Goal: Transaction & Acquisition: Book appointment/travel/reservation

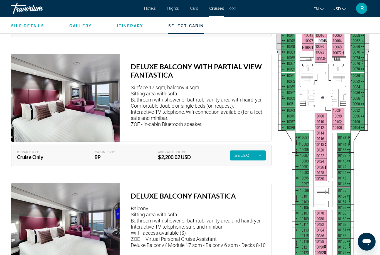
scroll to position [990, 0]
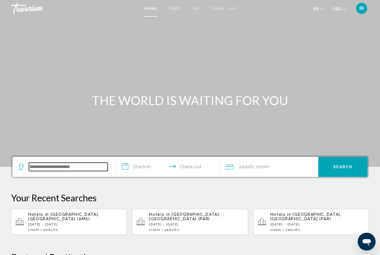
click at [76, 169] on input "Search widget" at bounding box center [68, 167] width 79 height 8
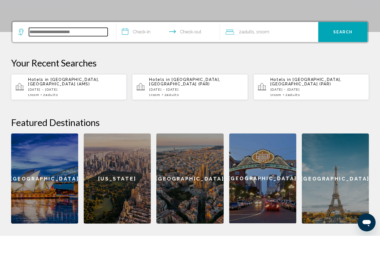
scroll to position [118, 0]
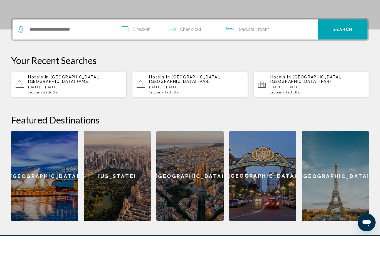
click at [140, 39] on input "**********" at bounding box center [169, 50] width 106 height 22
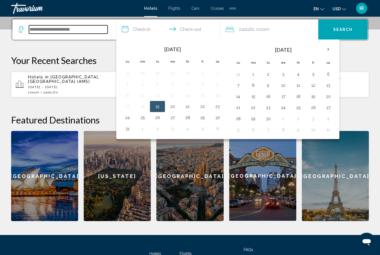
click at [67, 33] on input "Search widget" at bounding box center [68, 29] width 79 height 8
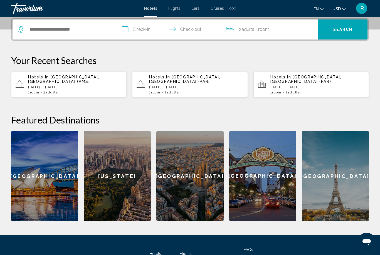
click at [130, 30] on input "**********" at bounding box center [169, 30] width 106 height 22
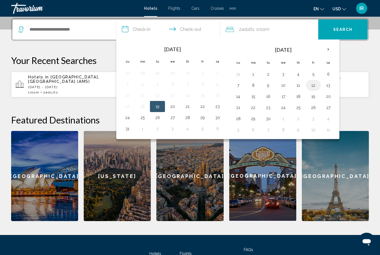
click at [316, 85] on button "12" at bounding box center [313, 86] width 9 height 8
click at [273, 109] on button "23" at bounding box center [268, 108] width 9 height 8
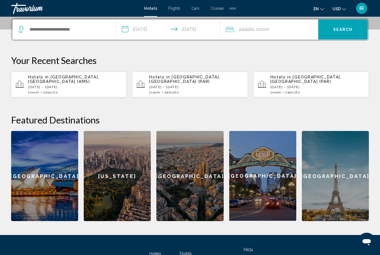
click at [190, 35] on input "**********" at bounding box center [169, 30] width 106 height 22
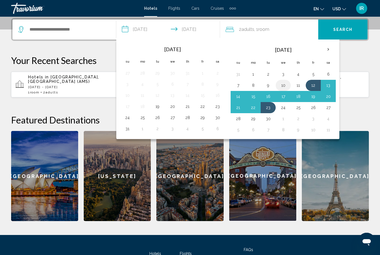
click at [281, 86] on button "10" at bounding box center [283, 86] width 9 height 8
click at [285, 98] on button "17" at bounding box center [283, 97] width 9 height 8
type input "**********"
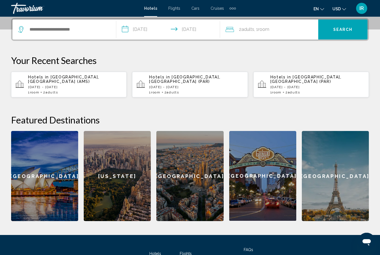
click at [192, 35] on input "**********" at bounding box center [169, 30] width 106 height 22
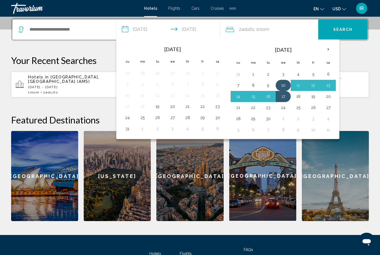
click at [285, 86] on button "10" at bounding box center [283, 86] width 9 height 8
click at [283, 99] on button "17" at bounding box center [283, 97] width 9 height 8
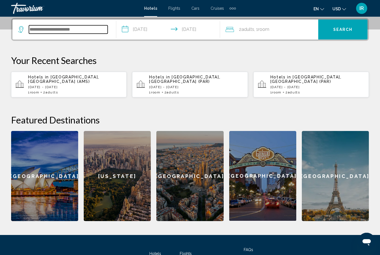
click at [97, 32] on input "Search widget" at bounding box center [68, 29] width 79 height 8
click at [62, 31] on input "Search widget" at bounding box center [68, 29] width 79 height 8
type input "*"
click at [23, 30] on icon "Search widget" at bounding box center [21, 29] width 7 height 7
click at [70, 31] on input "Search widget" at bounding box center [68, 29] width 79 height 8
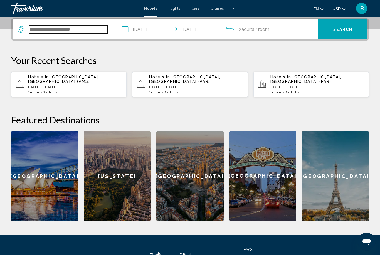
click at [46, 26] on input "Search widget" at bounding box center [68, 29] width 79 height 8
click at [20, 32] on icon "Search widget" at bounding box center [21, 29] width 7 height 7
click at [46, 30] on input "Search widget" at bounding box center [68, 29] width 79 height 8
click at [138, 30] on input "**********" at bounding box center [169, 30] width 106 height 22
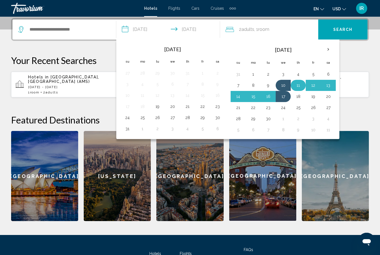
click at [300, 84] on button "11" at bounding box center [298, 86] width 9 height 8
click at [254, 98] on button "15" at bounding box center [253, 97] width 9 height 8
type input "**********"
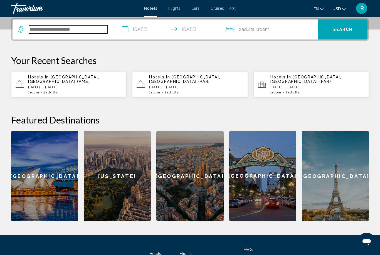
click at [65, 27] on input "Search widget" at bounding box center [68, 29] width 79 height 8
click at [20, 29] on icon "Search widget" at bounding box center [21, 29] width 7 height 7
click at [38, 27] on input "Search widget" at bounding box center [68, 29] width 79 height 8
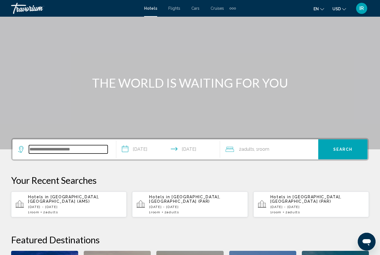
scroll to position [18, 0]
type input "*"
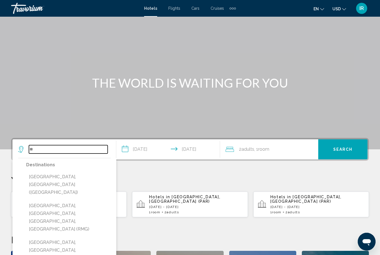
type input "*"
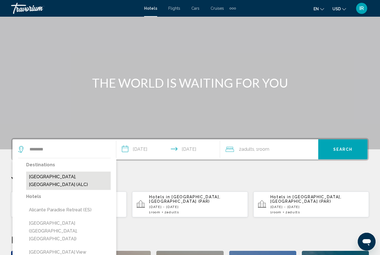
click at [73, 175] on button "[GEOGRAPHIC_DATA], [GEOGRAPHIC_DATA] (ALC)" at bounding box center [68, 181] width 85 height 18
type input "**********"
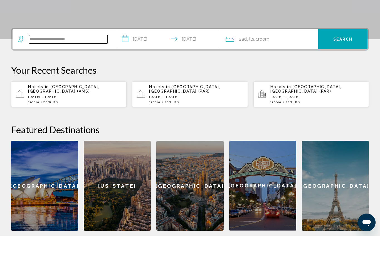
scroll to position [118, 0]
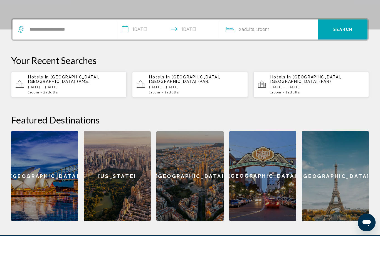
click at [340, 47] on span "Search" at bounding box center [343, 49] width 19 height 4
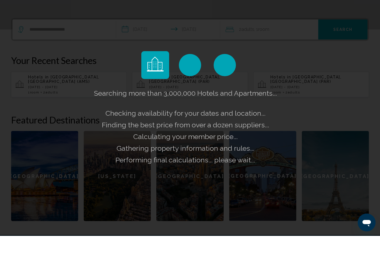
scroll to position [138, 0]
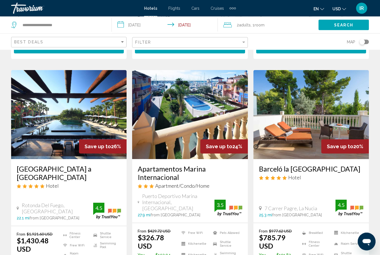
scroll to position [209, 0]
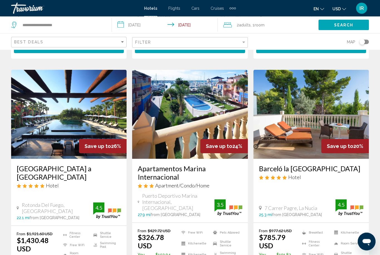
click at [40, 166] on h3 "Asia Gardens Hotel & Thai Spa a Royal Hideaway Hotel" at bounding box center [69, 173] width 104 height 17
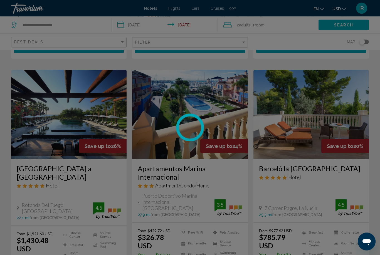
scroll to position [210, 0]
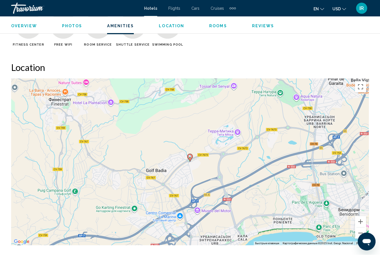
scroll to position [569, 0]
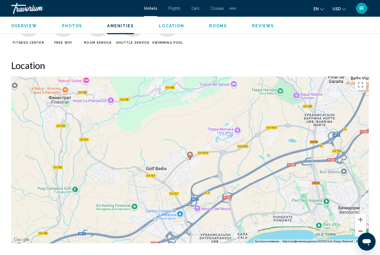
click at [360, 235] on button "Уменьшить" at bounding box center [360, 231] width 11 height 11
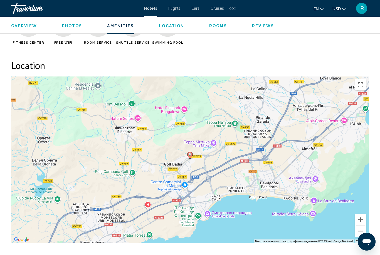
click at [357, 235] on button "Уменьшить" at bounding box center [360, 231] width 11 height 11
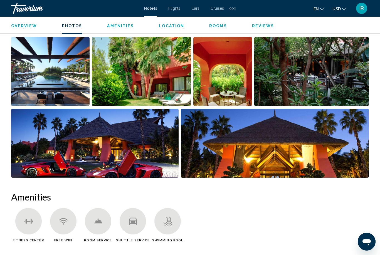
scroll to position [361, 0]
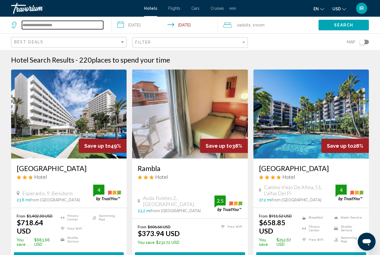
click at [49, 24] on input "**********" at bounding box center [62, 25] width 81 height 8
click at [69, 24] on input "**********" at bounding box center [62, 25] width 81 height 8
type input "*"
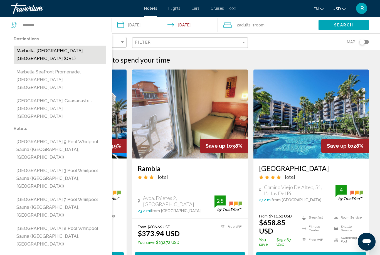
click at [57, 55] on button "Marbella, [GEOGRAPHIC_DATA], [GEOGRAPHIC_DATA] (QRL)" at bounding box center [60, 55] width 93 height 18
type input "**********"
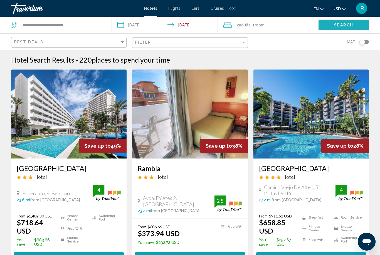
click at [347, 24] on span "Search" at bounding box center [343, 25] width 19 height 4
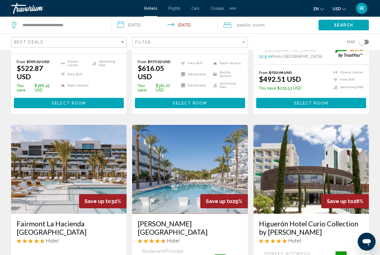
scroll to position [132, 0]
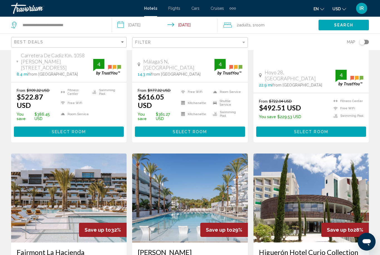
click at [40, 182] on img "Main content" at bounding box center [69, 198] width 116 height 89
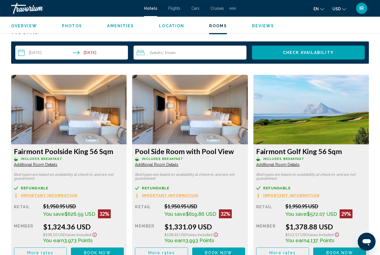
scroll to position [810, 0]
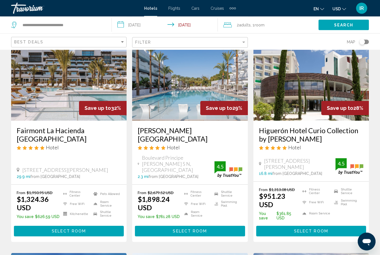
scroll to position [248, 0]
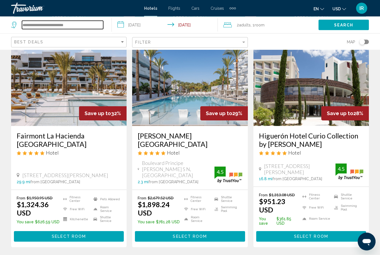
click at [71, 25] on input "**********" at bounding box center [62, 25] width 81 height 8
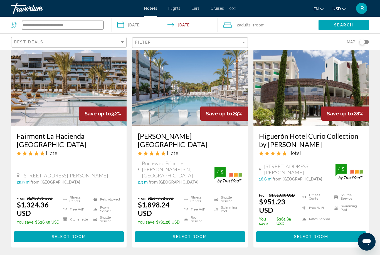
click at [87, 26] on input "**********" at bounding box center [62, 25] width 81 height 8
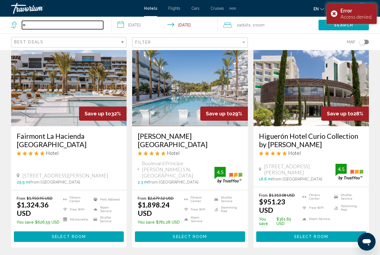
type input "*"
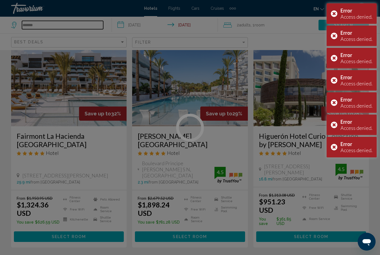
type input "*******"
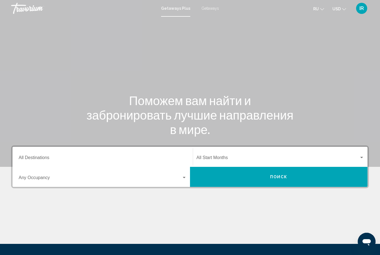
click at [72, 181] on span "Search widget" at bounding box center [100, 179] width 163 height 5
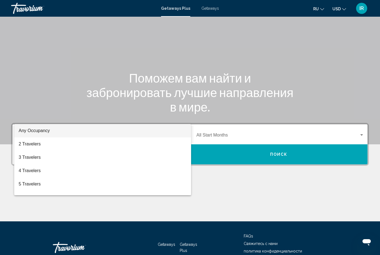
scroll to position [57, 0]
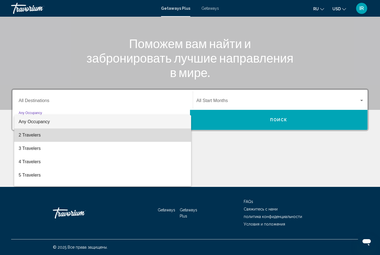
click at [47, 137] on span "2 Travelers" at bounding box center [103, 135] width 168 height 13
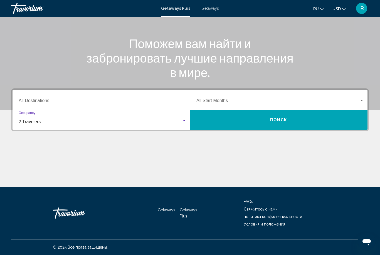
click at [56, 99] on input "Destination All Destinations" at bounding box center [103, 101] width 168 height 5
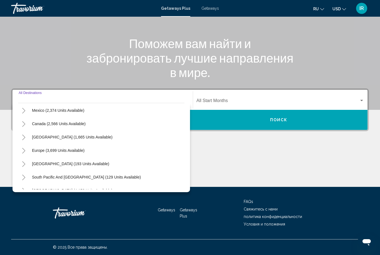
scroll to position [30, 0]
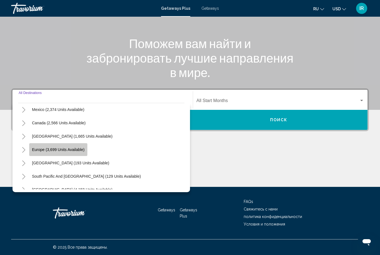
click at [80, 154] on button "Europe (3,699 units available)" at bounding box center [58, 149] width 58 height 13
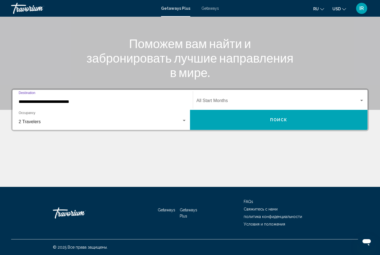
click at [25, 100] on input "**********" at bounding box center [103, 101] width 168 height 5
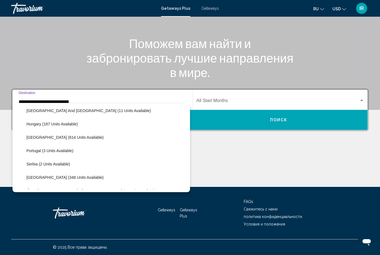
scroll to position [175, 0]
click at [84, 148] on li "Portugal (3 units available)" at bounding box center [104, 151] width 161 height 13
click at [63, 140] on span "Italy (614 units available)" at bounding box center [64, 138] width 77 height 4
type input "**********"
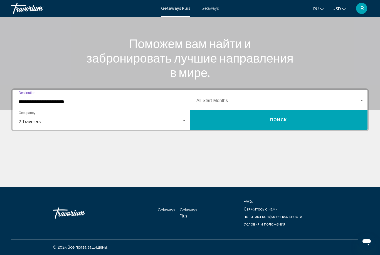
click at [228, 102] on span "Search widget" at bounding box center [278, 101] width 163 height 5
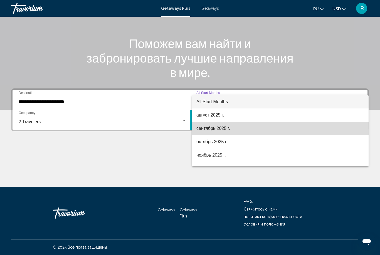
click at [224, 129] on span "сентябрь 2025 г." at bounding box center [281, 128] width 168 height 13
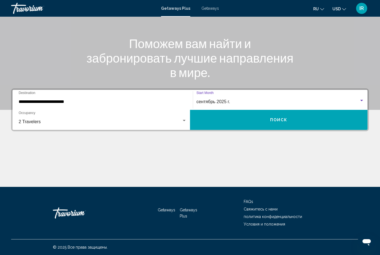
click at [257, 125] on button "Поиск" at bounding box center [279, 120] width 178 height 20
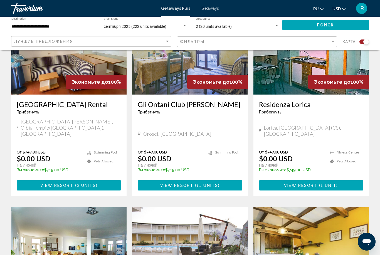
scroll to position [237, 0]
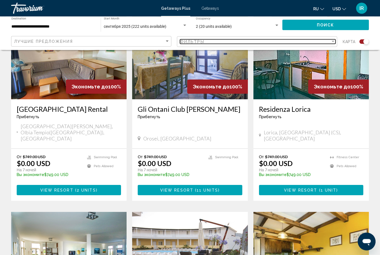
click at [333, 41] on div "Filter" at bounding box center [333, 41] width 3 height 1
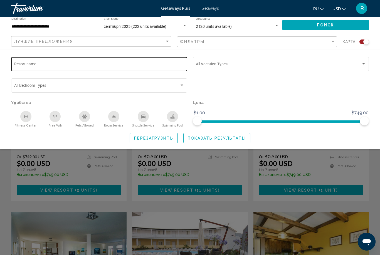
click at [175, 63] on input "Resort name" at bounding box center [99, 65] width 170 height 4
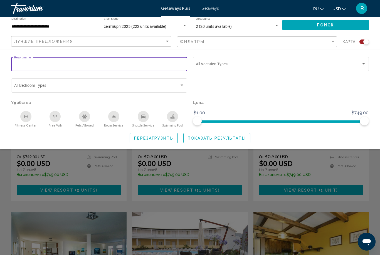
scroll to position [237, 0]
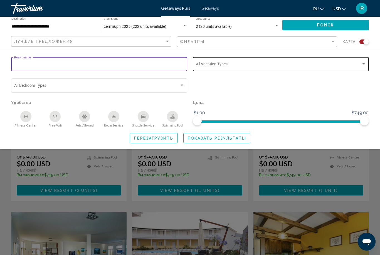
click at [233, 67] on span "Search widget" at bounding box center [278, 65] width 165 height 4
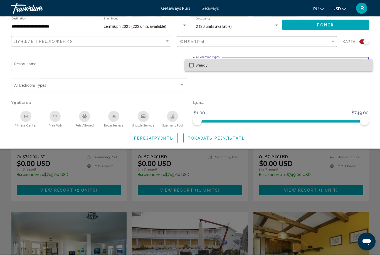
click at [191, 64] on mat-pseudo-checkbox at bounding box center [191, 65] width 4 height 4
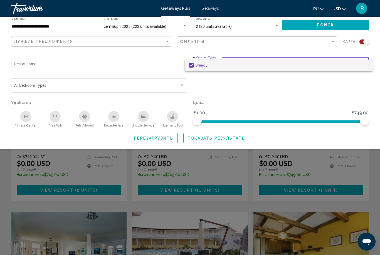
click at [182, 87] on div at bounding box center [190, 127] width 380 height 255
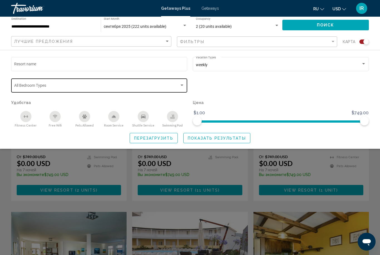
click at [184, 86] on div "Search widget" at bounding box center [182, 85] width 5 height 4
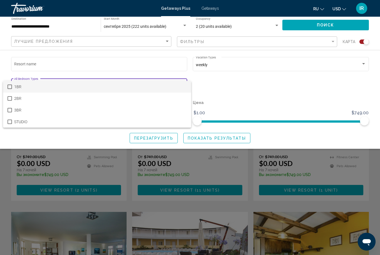
click at [229, 88] on div at bounding box center [190, 127] width 380 height 255
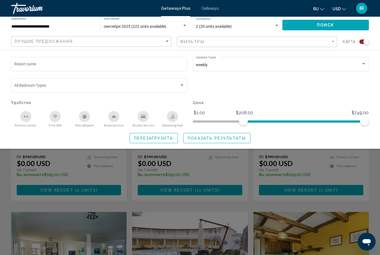
click at [216, 137] on span "Показать результаты" at bounding box center [217, 138] width 58 height 4
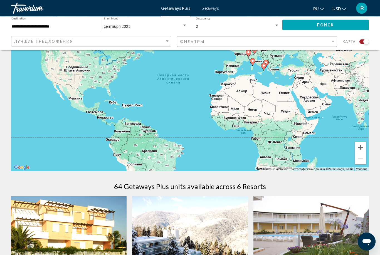
scroll to position [47, 0]
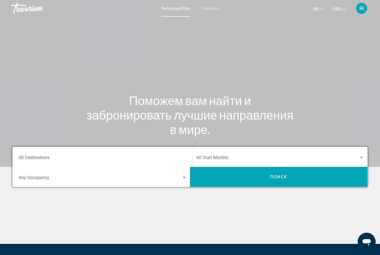
click at [89, 157] on input "Destination All Destinations" at bounding box center [103, 159] width 168 height 5
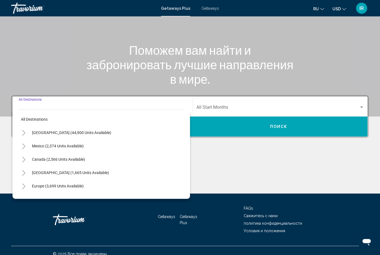
scroll to position [57, 0]
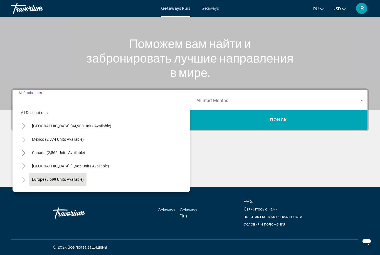
click at [60, 183] on button "Europe (3,699 units available)" at bounding box center [57, 179] width 57 height 13
type input "**********"
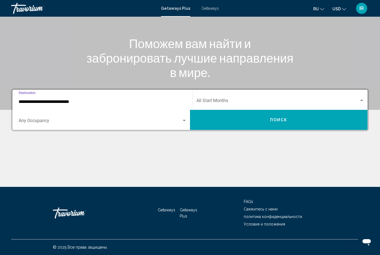
click at [273, 102] on span "Search widget" at bounding box center [278, 101] width 163 height 5
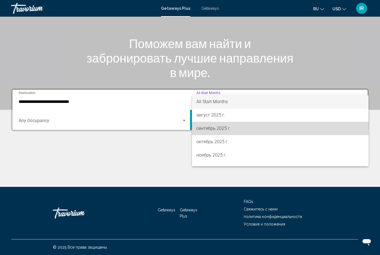
click at [241, 133] on span "сентябрь 2025 г." at bounding box center [281, 128] width 168 height 13
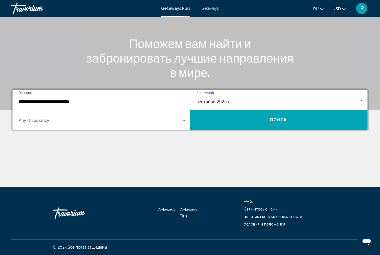
click at [265, 124] on button "Поиск" at bounding box center [279, 120] width 178 height 20
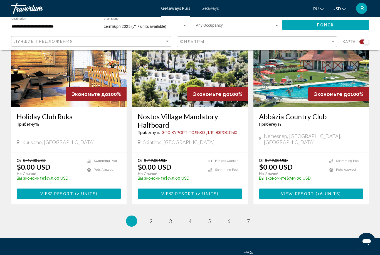
scroll to position [833, 0]
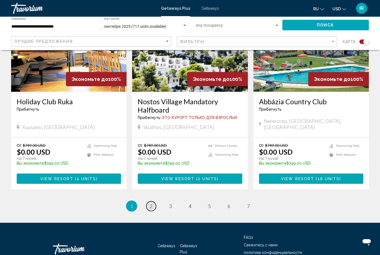
click at [150, 202] on link "page 2" at bounding box center [151, 207] width 10 height 10
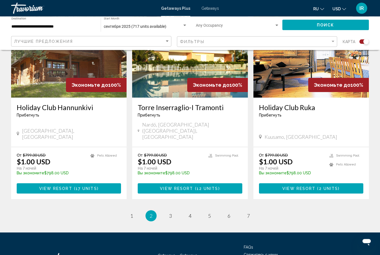
scroll to position [828, 0]
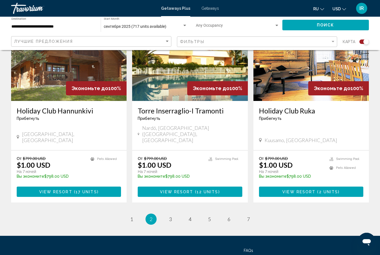
click at [172, 215] on link "page 3" at bounding box center [171, 220] width 10 height 10
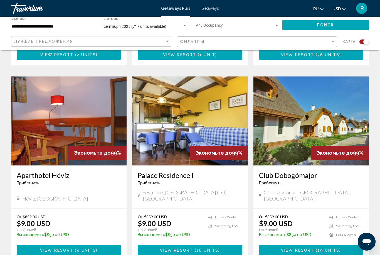
scroll to position [824, 0]
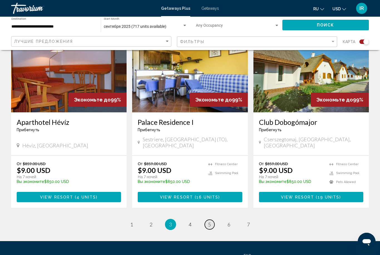
click at [213, 220] on link "page 5" at bounding box center [210, 225] width 10 height 10
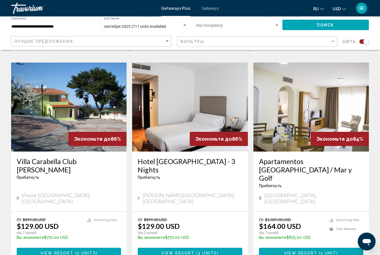
scroll to position [841, 0]
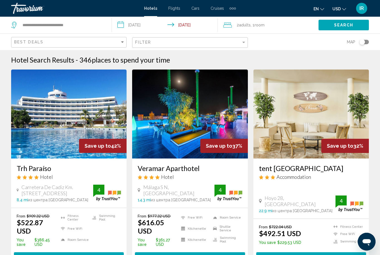
click at [81, 104] on img "Main content" at bounding box center [69, 114] width 116 height 89
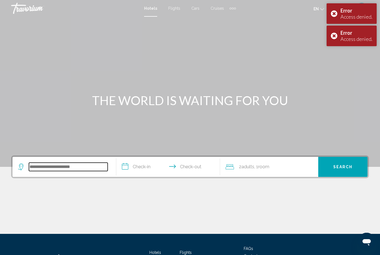
click at [49, 166] on input "Search widget" at bounding box center [68, 167] width 79 height 8
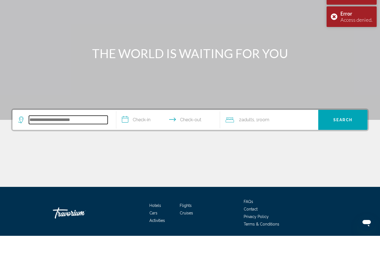
click at [74, 135] on input "Search widget" at bounding box center [68, 139] width 79 height 8
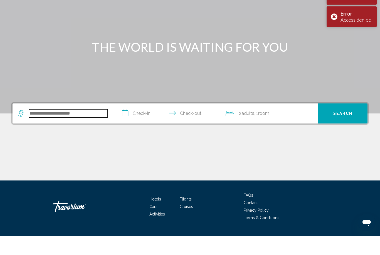
scroll to position [47, 0]
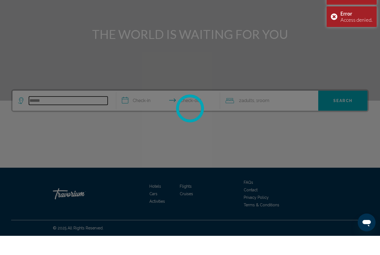
type input "******"
click at [149, 96] on div at bounding box center [190, 127] width 380 height 255
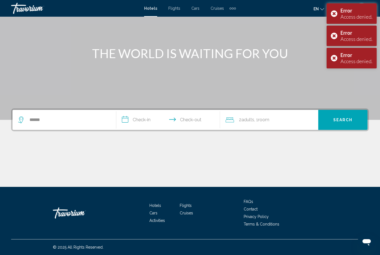
click at [147, 124] on input "**********" at bounding box center [169, 121] width 106 height 22
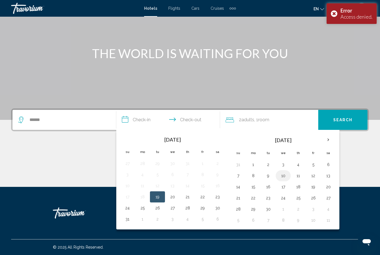
click at [285, 177] on button "10" at bounding box center [283, 176] width 9 height 8
click at [253, 187] on button "15" at bounding box center [253, 187] width 9 height 8
type input "**********"
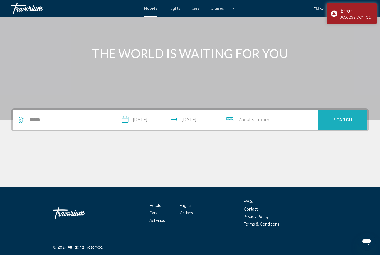
click at [350, 119] on span "Search" at bounding box center [343, 120] width 19 height 4
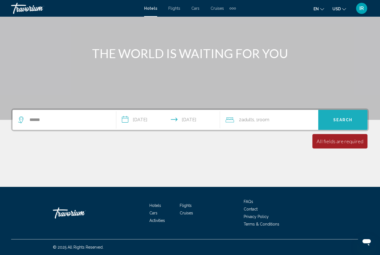
click at [354, 116] on button "Search" at bounding box center [343, 120] width 49 height 20
click at [345, 119] on span "Search" at bounding box center [343, 120] width 19 height 4
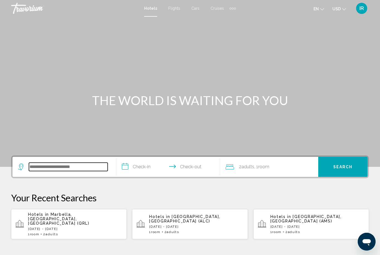
click at [53, 168] on input "Search widget" at bounding box center [68, 167] width 79 height 8
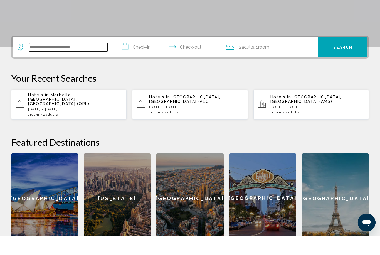
scroll to position [118, 0]
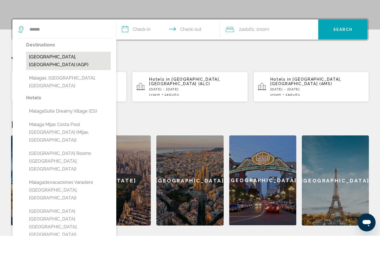
click at [73, 71] on button "[GEOGRAPHIC_DATA], [GEOGRAPHIC_DATA] (AGP)" at bounding box center [68, 80] width 85 height 18
type input "**********"
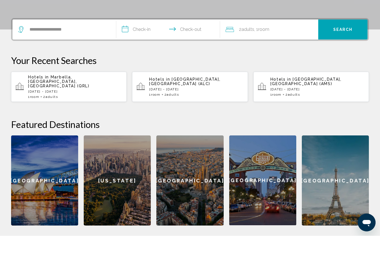
click at [144, 39] on input "**********" at bounding box center [169, 50] width 106 height 22
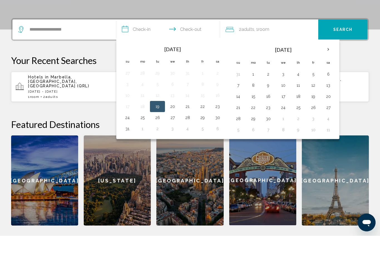
scroll to position [138, 0]
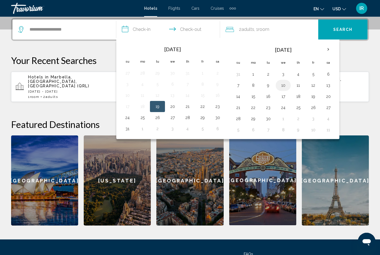
click at [282, 87] on button "10" at bounding box center [283, 86] width 9 height 8
click at [253, 98] on button "15" at bounding box center [253, 97] width 9 height 8
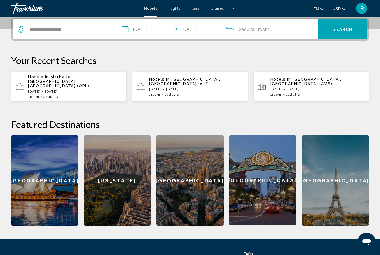
click at [189, 32] on input "**********" at bounding box center [169, 30] width 106 height 22
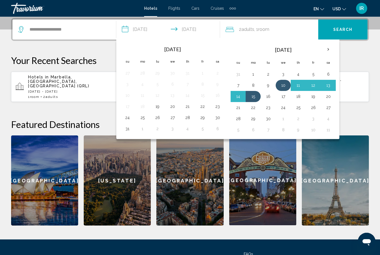
click at [283, 86] on button "10" at bounding box center [283, 86] width 9 height 8
click at [284, 99] on button "17" at bounding box center [283, 97] width 9 height 8
type input "**********"
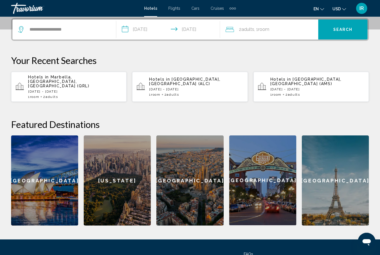
click at [340, 30] on span "Search" at bounding box center [343, 30] width 19 height 4
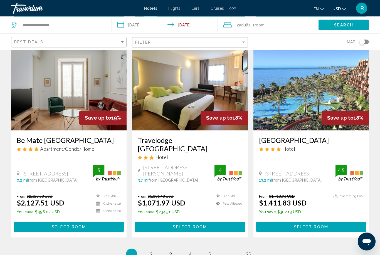
scroll to position [664, 0]
click at [148, 250] on link "page 2" at bounding box center [151, 255] width 10 height 10
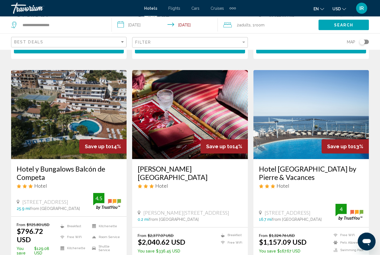
scroll to position [668, 0]
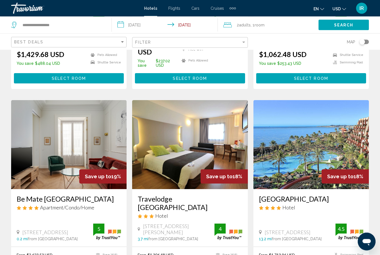
scroll to position [606, 0]
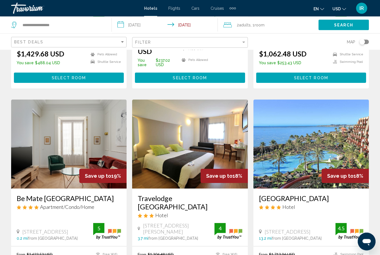
click at [301, 144] on img "Main content" at bounding box center [312, 144] width 116 height 89
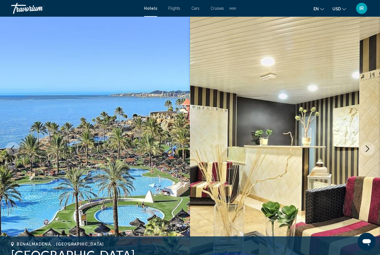
click at [371, 150] on icon "Next image" at bounding box center [368, 149] width 7 height 7
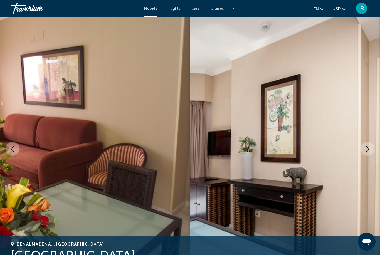
click at [372, 155] on img "Main content" at bounding box center [285, 149] width 190 height 265
click at [367, 149] on icon "Next image" at bounding box center [368, 149] width 7 height 7
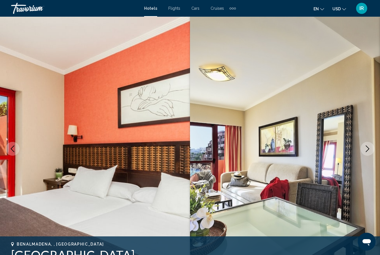
click at [370, 147] on icon "Next image" at bounding box center [368, 149] width 7 height 7
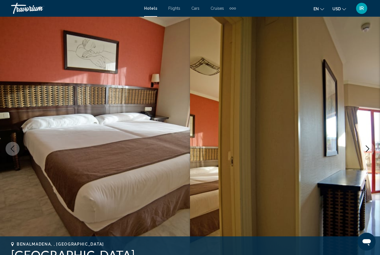
click at [367, 145] on button "Next image" at bounding box center [368, 149] width 14 height 14
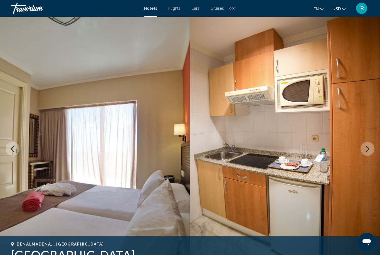
click at [366, 145] on button "Next image" at bounding box center [368, 149] width 14 height 14
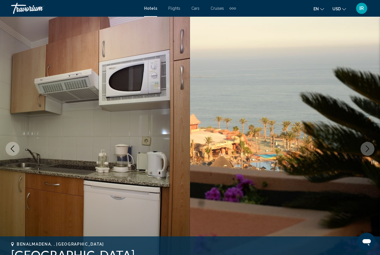
click at [366, 143] on button "Next image" at bounding box center [368, 149] width 14 height 14
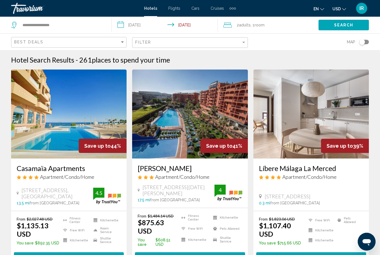
click at [187, 28] on input "**********" at bounding box center [166, 26] width 109 height 18
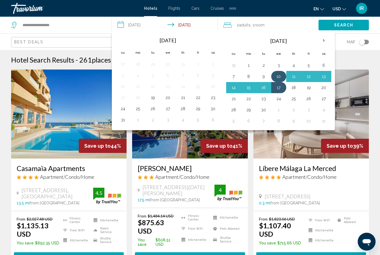
click at [277, 77] on button "10" at bounding box center [279, 77] width 9 height 8
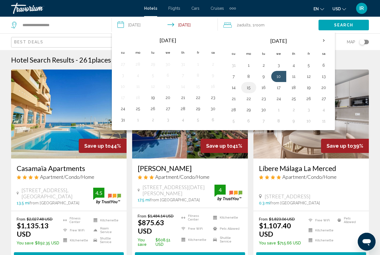
click at [248, 89] on button "15" at bounding box center [249, 88] width 9 height 8
type input "**********"
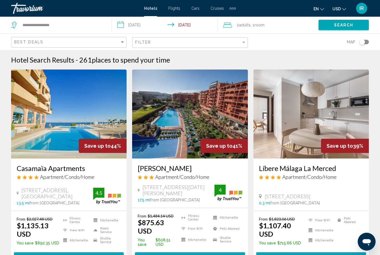
click at [336, 21] on button "Search" at bounding box center [344, 25] width 50 height 10
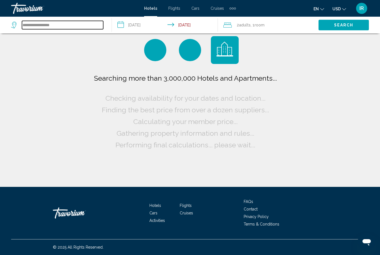
click at [27, 22] on input "**********" at bounding box center [62, 25] width 81 height 8
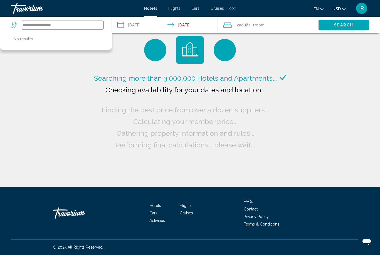
click at [77, 28] on input "**********" at bounding box center [62, 25] width 81 height 8
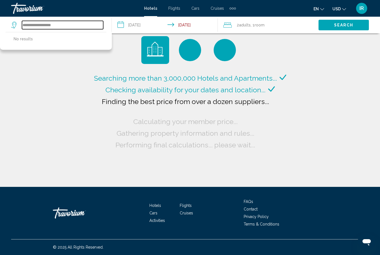
type input "**********"
click at [190, 27] on input "**********" at bounding box center [166, 26] width 109 height 18
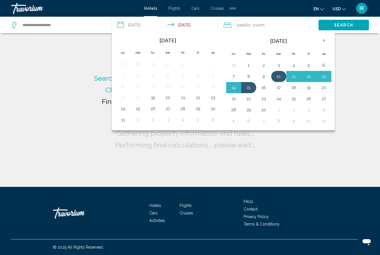
click at [279, 73] on button "10" at bounding box center [279, 77] width 9 height 8
click at [275, 89] on button "17" at bounding box center [279, 88] width 9 height 8
type input "**********"
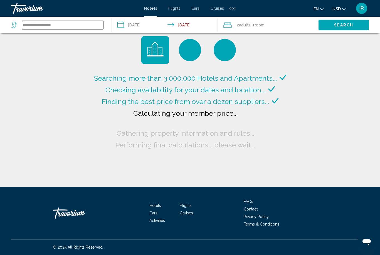
click at [70, 29] on input "**********" at bounding box center [62, 25] width 81 height 8
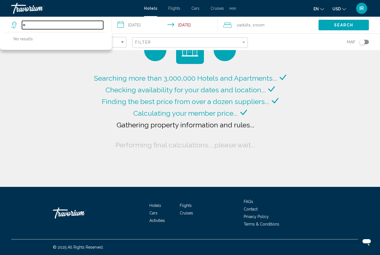
type input "*"
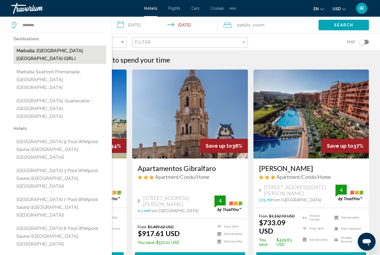
click at [77, 56] on button "Marbella, [GEOGRAPHIC_DATA], [GEOGRAPHIC_DATA] (QRL)" at bounding box center [60, 55] width 93 height 18
type input "**********"
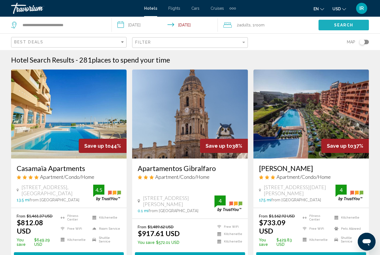
click at [340, 23] on span "Search" at bounding box center [343, 25] width 19 height 4
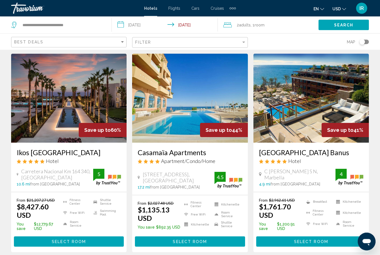
scroll to position [16, 0]
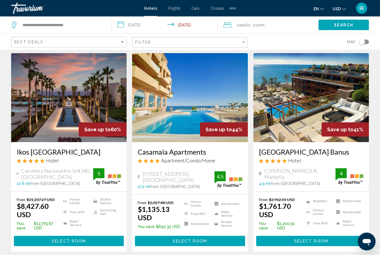
click at [313, 114] on img "Main content" at bounding box center [312, 97] width 116 height 89
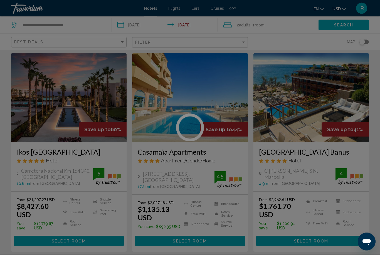
scroll to position [16, 0]
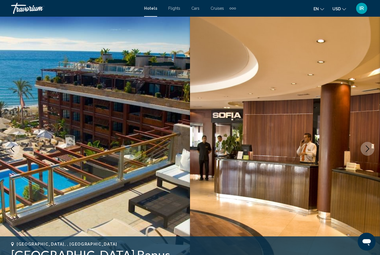
click at [365, 150] on icon "Next image" at bounding box center [368, 149] width 7 height 7
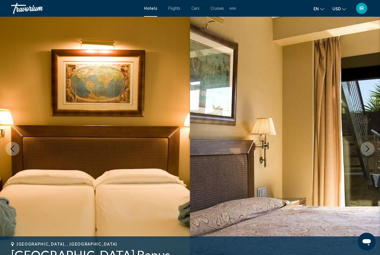
click at [364, 149] on button "Next image" at bounding box center [368, 149] width 14 height 14
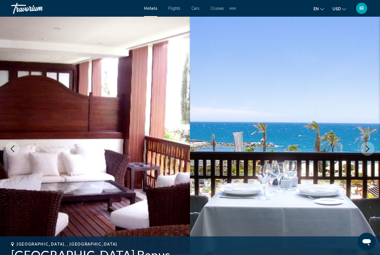
click at [368, 154] on button "Next image" at bounding box center [368, 149] width 14 height 14
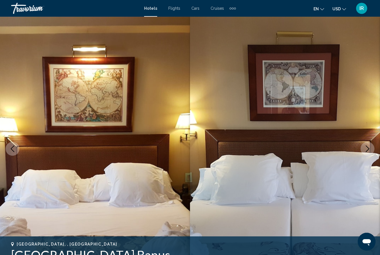
click at [367, 149] on icon "Next image" at bounding box center [368, 149] width 7 height 7
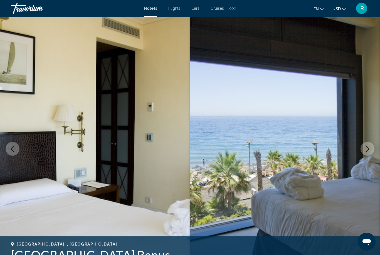
click at [363, 151] on button "Next image" at bounding box center [368, 149] width 14 height 14
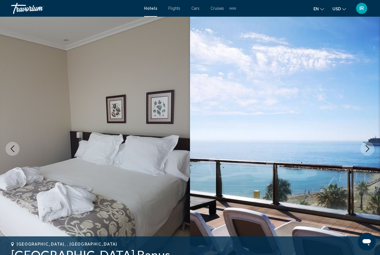
click at [365, 152] on icon "Next image" at bounding box center [368, 149] width 7 height 7
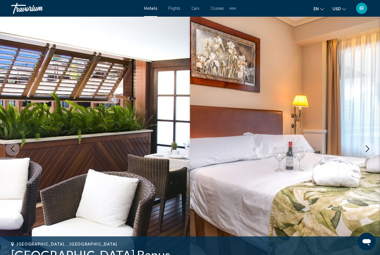
click at [355, 158] on img "Main content" at bounding box center [285, 149] width 190 height 265
click at [365, 154] on button "Next image" at bounding box center [368, 149] width 14 height 14
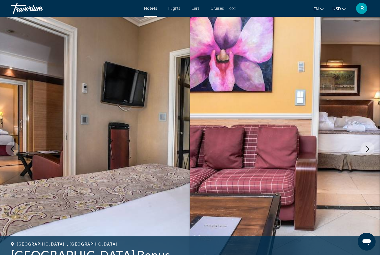
click at [368, 151] on icon "Next image" at bounding box center [368, 149] width 4 height 7
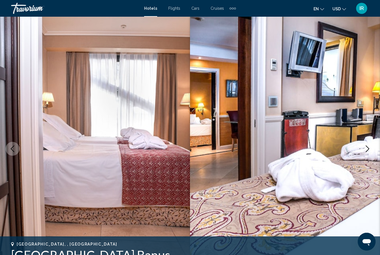
click at [368, 151] on icon "Next image" at bounding box center [368, 149] width 7 height 7
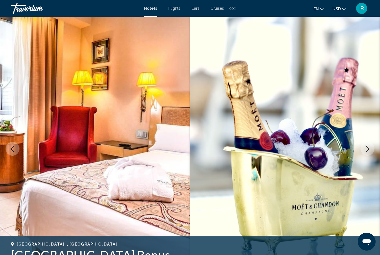
click at [363, 153] on button "Next image" at bounding box center [368, 149] width 14 height 14
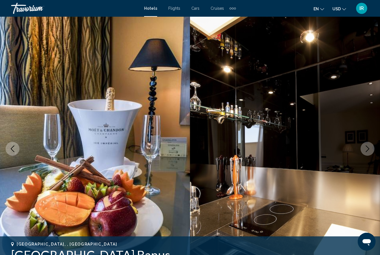
click at [362, 154] on img "Main content" at bounding box center [285, 149] width 190 height 265
click at [362, 151] on button "Next image" at bounding box center [368, 149] width 14 height 14
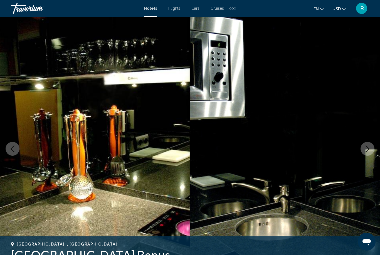
click at [364, 152] on button "Next image" at bounding box center [368, 149] width 14 height 14
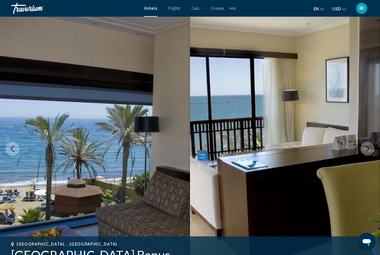
click at [361, 156] on img "Main content" at bounding box center [285, 149] width 190 height 265
click at [365, 154] on button "Next image" at bounding box center [368, 149] width 14 height 14
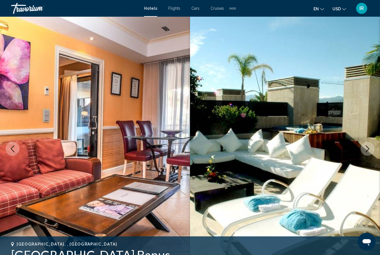
click at [366, 152] on icon "Next image" at bounding box center [368, 149] width 7 height 7
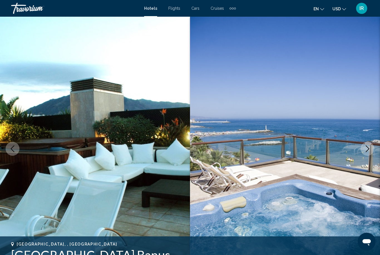
click at [366, 152] on icon "Next image" at bounding box center [368, 149] width 7 height 7
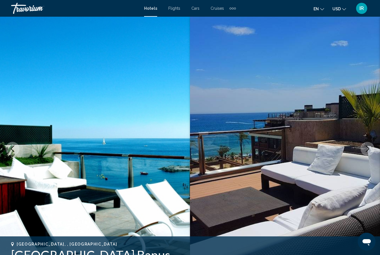
click at [365, 152] on button "Next image" at bounding box center [368, 149] width 14 height 14
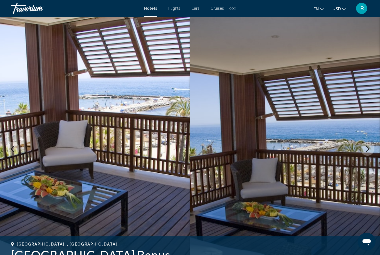
click at [365, 153] on button "Next image" at bounding box center [368, 149] width 14 height 14
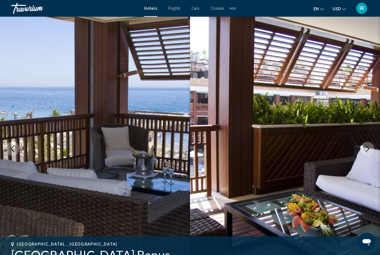
click at [365, 155] on button "Next image" at bounding box center [368, 149] width 14 height 14
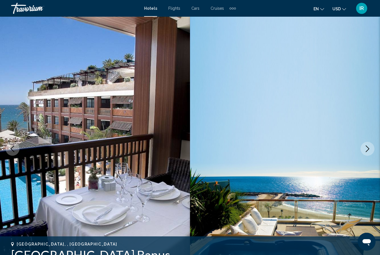
click at [368, 156] on button "Next image" at bounding box center [368, 149] width 14 height 14
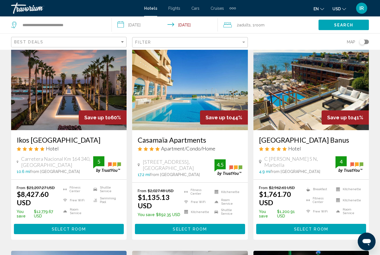
scroll to position [30, 0]
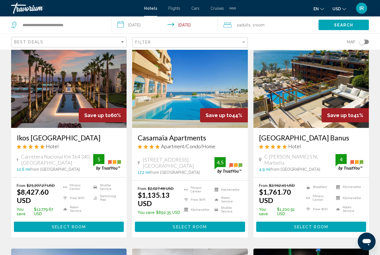
click at [217, 8] on span "Cruises" at bounding box center [217, 8] width 13 height 4
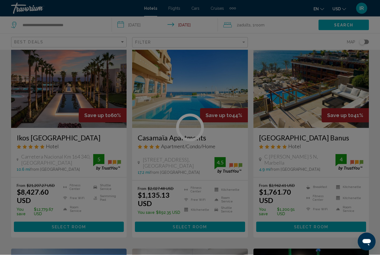
scroll to position [31, 0]
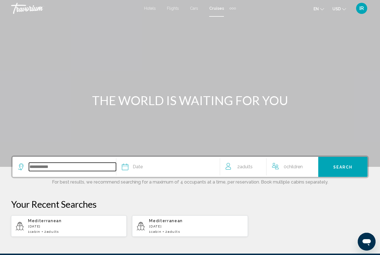
click at [55, 165] on input "Search widget" at bounding box center [72, 167] width 87 height 8
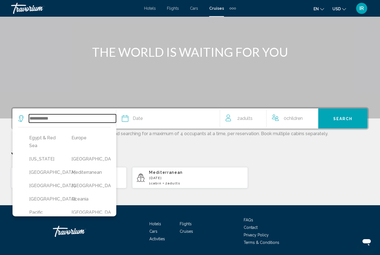
scroll to position [104, 0]
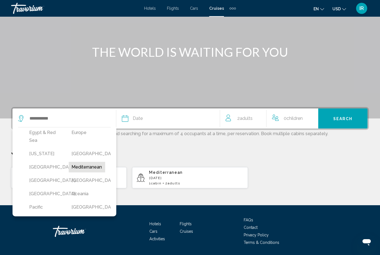
click at [81, 173] on button "Mediterranean" at bounding box center [87, 167] width 37 height 11
type input "**********"
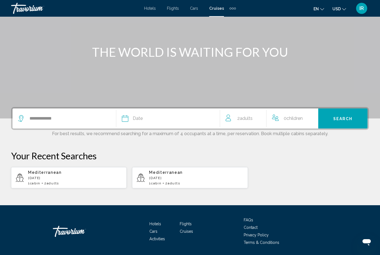
click at [150, 121] on div "Date" at bounding box center [171, 119] width 98 height 8
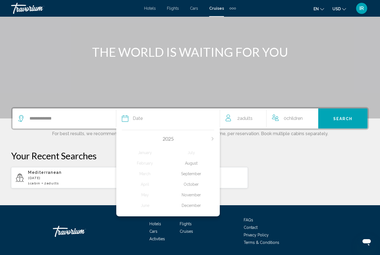
click at [188, 172] on div "September" at bounding box center [191, 174] width 46 height 10
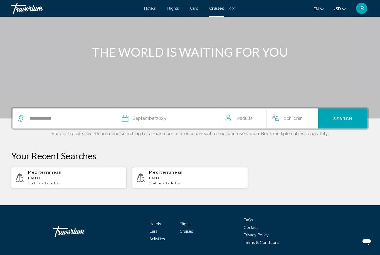
click at [345, 117] on span "Search" at bounding box center [343, 119] width 19 height 4
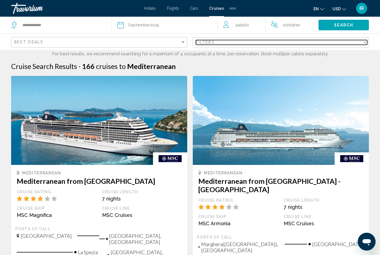
click at [237, 44] on div "Filters" at bounding box center [279, 42] width 167 height 4
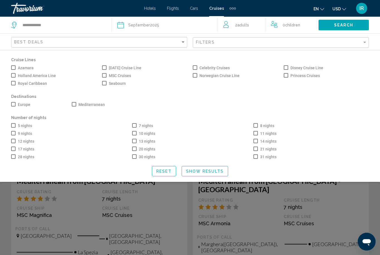
click at [76, 102] on label "Mediterranean" at bounding box center [88, 104] width 33 height 7
click at [133, 126] on span "Search widget" at bounding box center [134, 125] width 4 height 4
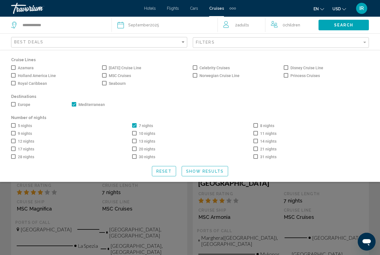
scroll to position [8, 0]
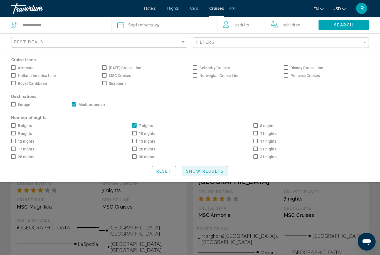
click at [212, 174] on span "Show Results" at bounding box center [205, 171] width 38 height 4
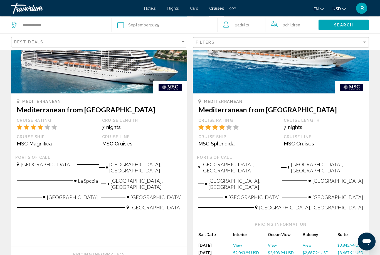
scroll to position [624, 0]
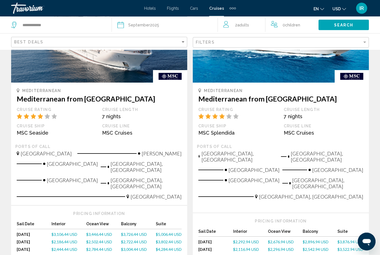
scroll to position [649, 0]
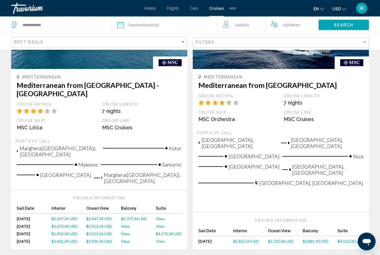
scroll to position [661, 0]
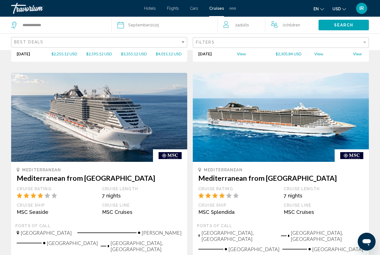
scroll to position [568, 0]
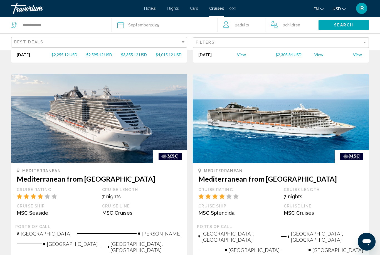
click at [76, 103] on img "Main content" at bounding box center [99, 118] width 176 height 89
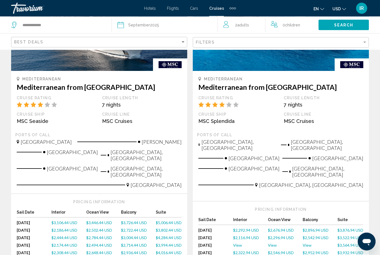
scroll to position [660, 0]
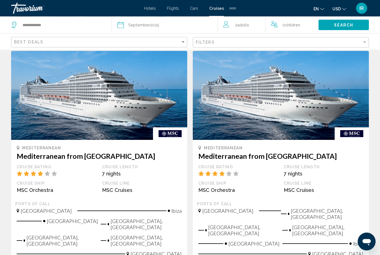
scroll to position [308, 0]
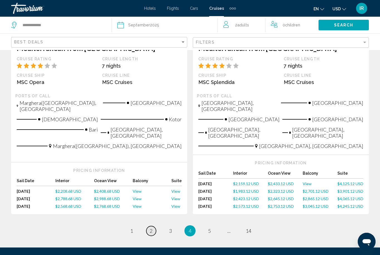
click at [151, 228] on span "2" at bounding box center [151, 231] width 3 height 6
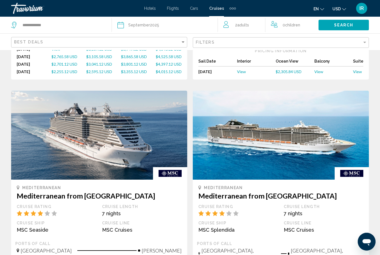
scroll to position [541, 0]
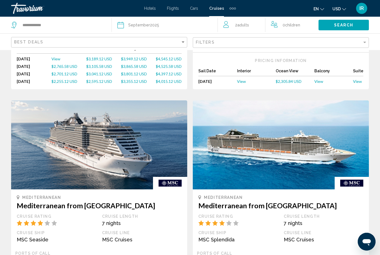
click at [72, 128] on img "Main content" at bounding box center [99, 145] width 176 height 89
click at [73, 131] on img "Main content" at bounding box center [99, 145] width 176 height 89
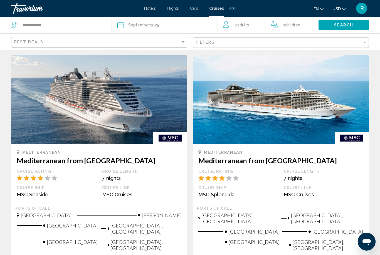
scroll to position [585, 0]
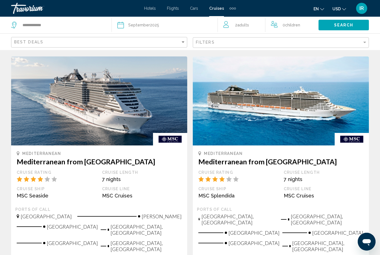
click at [94, 88] on img "Main content" at bounding box center [99, 101] width 176 height 89
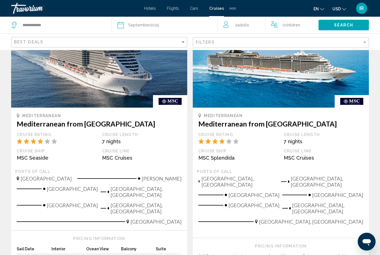
scroll to position [641, 0]
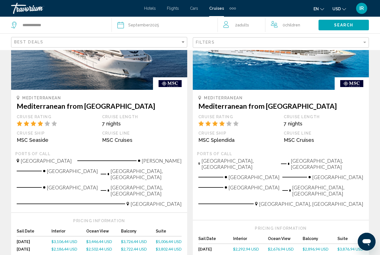
click at [22, 1] on mat-toolbar "Hotels Flights Cars Cruises Activities Hotels Flights Cars Cruises Activities e…" at bounding box center [190, 8] width 380 height 17
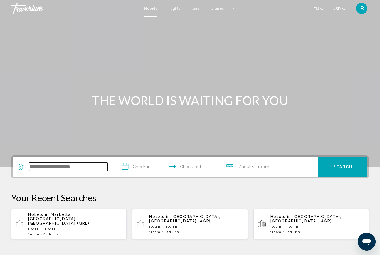
click at [60, 167] on input "Search widget" at bounding box center [68, 167] width 79 height 8
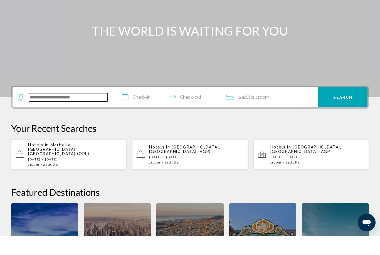
scroll to position [118, 0]
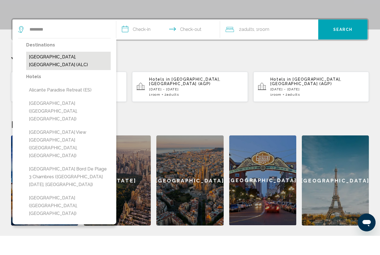
click at [62, 71] on button "[GEOGRAPHIC_DATA], [GEOGRAPHIC_DATA] (ALC)" at bounding box center [68, 80] width 85 height 18
type input "**********"
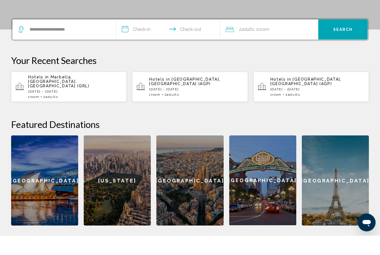
click at [145, 39] on input "**********" at bounding box center [169, 50] width 106 height 22
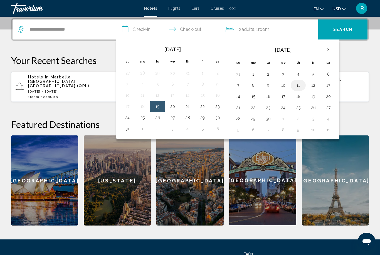
click at [298, 82] on button "11" at bounding box center [298, 86] width 9 height 8
click at [297, 97] on button "18" at bounding box center [298, 97] width 9 height 8
type input "**********"
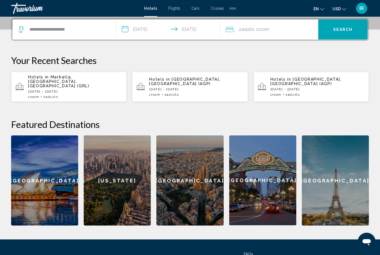
click at [329, 28] on button "Search" at bounding box center [343, 29] width 49 height 20
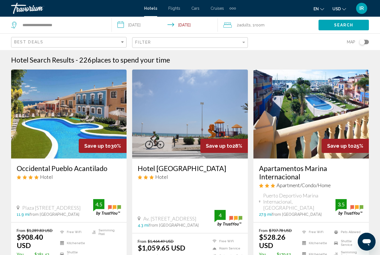
click at [175, 38] on div "Filter" at bounding box center [190, 43] width 111 height 10
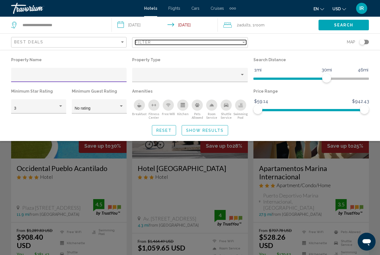
click at [162, 42] on div "Filter" at bounding box center [188, 42] width 106 height 4
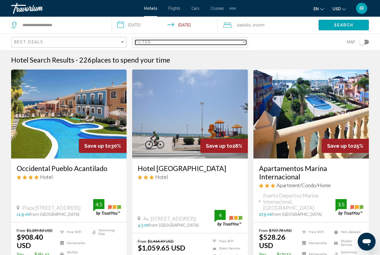
click at [244, 42] on div "Filter" at bounding box center [244, 42] width 3 height 1
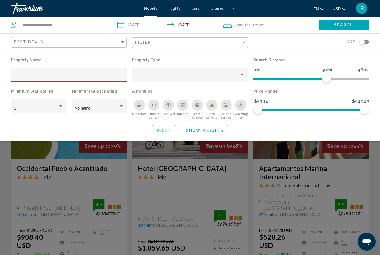
click at [56, 107] on div "3" at bounding box center [36, 108] width 44 height 4
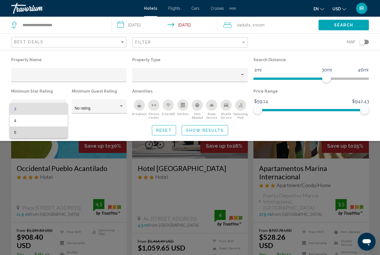
click at [37, 135] on span "5" at bounding box center [38, 133] width 49 height 12
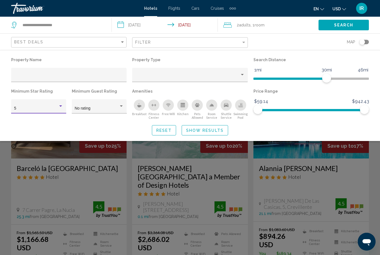
click at [196, 130] on span "Show Results" at bounding box center [205, 130] width 38 height 4
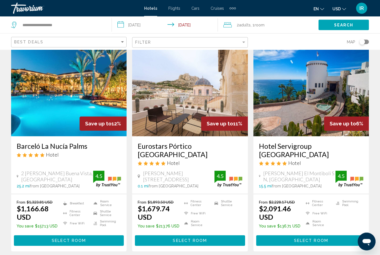
scroll to position [246, 0]
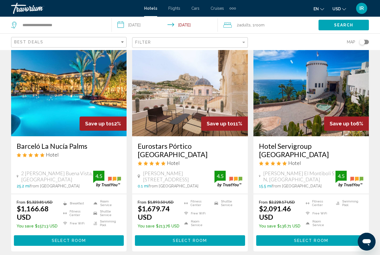
click at [71, 91] on img "Main content" at bounding box center [69, 91] width 116 height 89
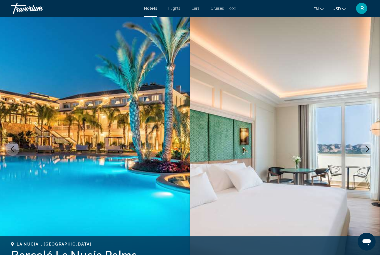
click at [364, 149] on button "Next image" at bounding box center [368, 149] width 14 height 14
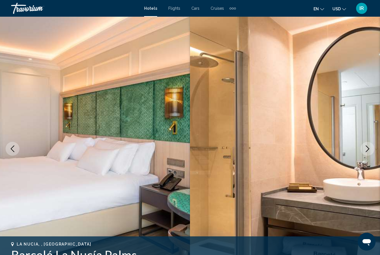
click at [365, 151] on icon "Next image" at bounding box center [368, 149] width 7 height 7
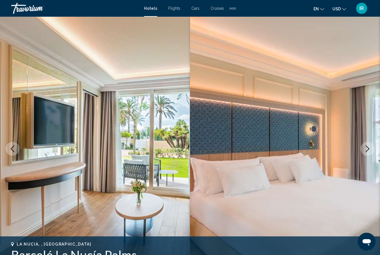
click at [364, 153] on button "Next image" at bounding box center [368, 149] width 14 height 14
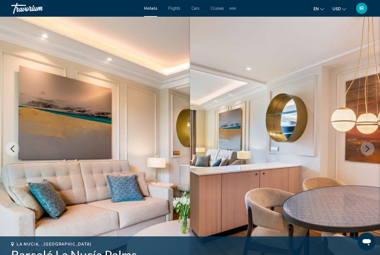
click at [364, 155] on button "Next image" at bounding box center [368, 149] width 14 height 14
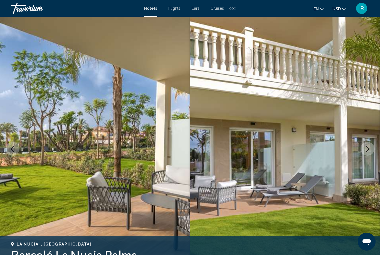
click at [364, 155] on img "Main content" at bounding box center [285, 149] width 190 height 265
click at [364, 153] on button "Next image" at bounding box center [368, 149] width 14 height 14
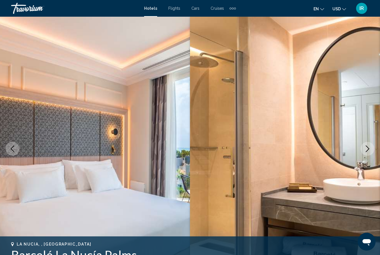
click at [366, 148] on icon "Next image" at bounding box center [368, 149] width 7 height 7
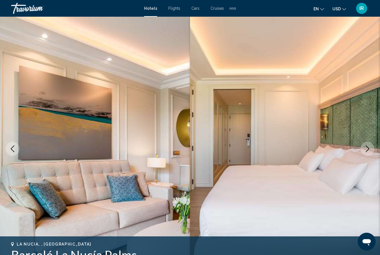
click at [365, 151] on icon "Next image" at bounding box center [368, 149] width 7 height 7
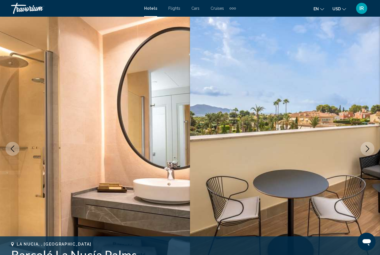
click at [363, 151] on button "Next image" at bounding box center [368, 149] width 14 height 14
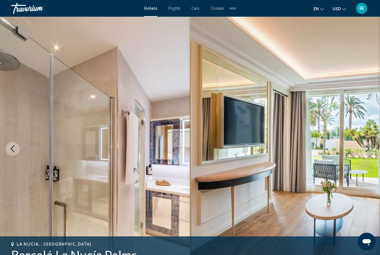
click at [363, 153] on button "Next image" at bounding box center [368, 149] width 14 height 14
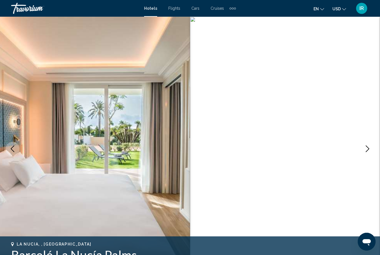
click at [368, 152] on icon "Next image" at bounding box center [368, 149] width 7 height 7
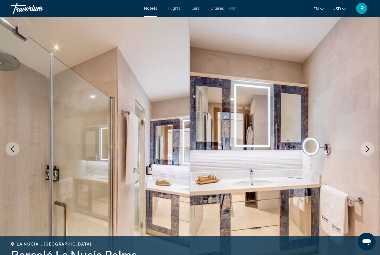
click at [372, 151] on button "Next image" at bounding box center [368, 149] width 14 height 14
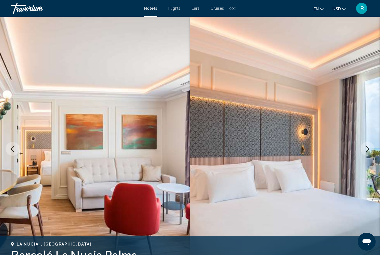
click at [366, 152] on icon "Next image" at bounding box center [368, 149] width 7 height 7
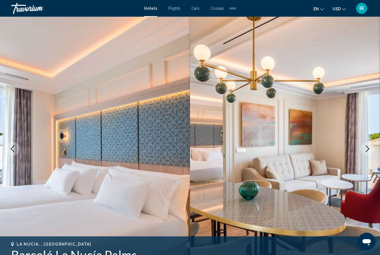
click at [367, 152] on icon "Next image" at bounding box center [368, 149] width 7 height 7
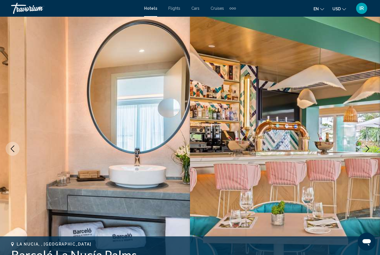
click at [367, 153] on button "Next image" at bounding box center [368, 149] width 14 height 14
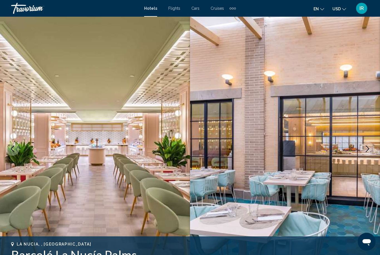
click at [368, 153] on button "Next image" at bounding box center [368, 149] width 14 height 14
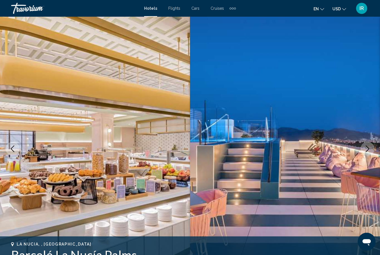
click at [367, 154] on button "Next image" at bounding box center [368, 149] width 14 height 14
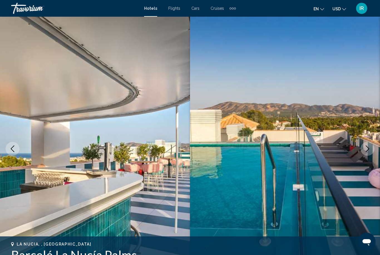
click at [366, 154] on button "Next image" at bounding box center [368, 149] width 14 height 14
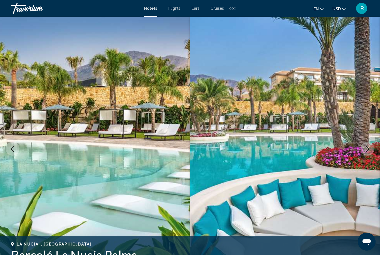
click at [368, 154] on button "Next image" at bounding box center [368, 149] width 14 height 14
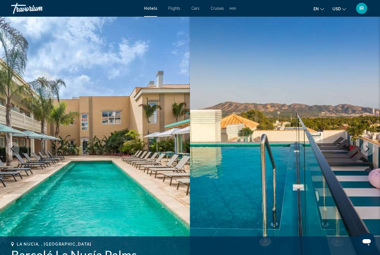
click at [367, 156] on button "Next image" at bounding box center [368, 149] width 14 height 14
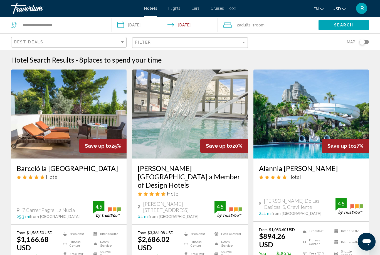
click at [215, 120] on img "Main content" at bounding box center [190, 114] width 116 height 89
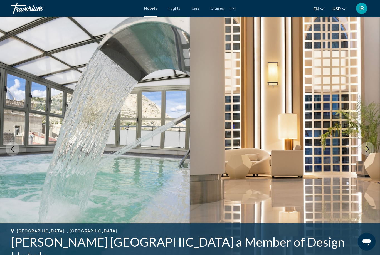
click at [368, 150] on icon "Next image" at bounding box center [368, 149] width 4 height 7
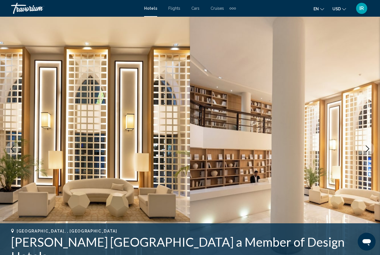
click at [366, 149] on icon "Next image" at bounding box center [368, 149] width 7 height 7
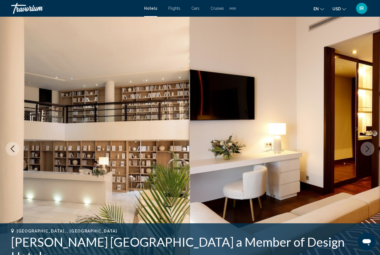
click at [365, 149] on icon "Next image" at bounding box center [368, 149] width 7 height 7
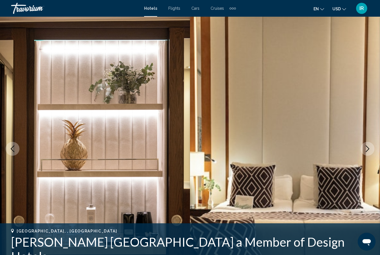
click at [363, 150] on button "Next image" at bounding box center [368, 149] width 14 height 14
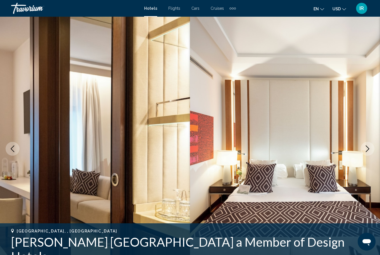
click at [363, 150] on button "Next image" at bounding box center [368, 149] width 14 height 14
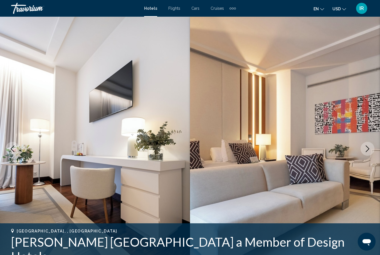
click at [362, 150] on button "Next image" at bounding box center [368, 149] width 14 height 14
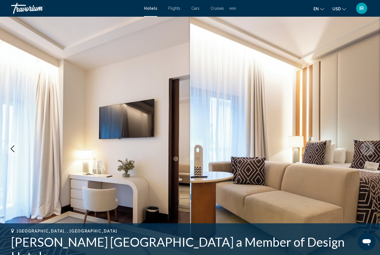
click at [365, 150] on icon "Next image" at bounding box center [368, 149] width 7 height 7
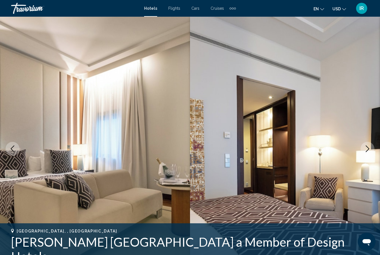
click at [366, 149] on icon "Next image" at bounding box center [368, 149] width 7 height 7
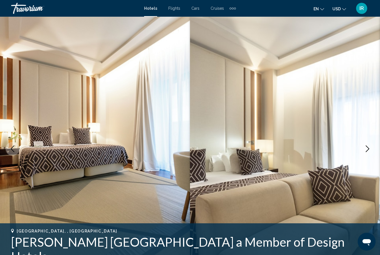
click at [363, 152] on button "Next image" at bounding box center [368, 149] width 14 height 14
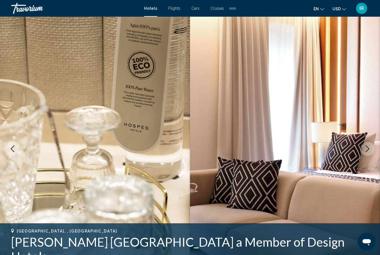
click at [363, 151] on button "Next image" at bounding box center [368, 149] width 14 height 14
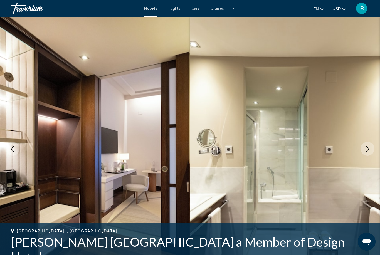
click at [363, 152] on button "Next image" at bounding box center [368, 149] width 14 height 14
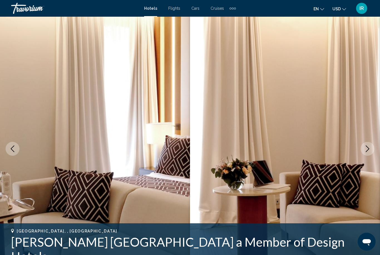
click at [361, 152] on button "Next image" at bounding box center [368, 149] width 14 height 14
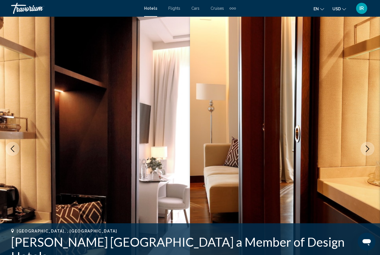
click at [361, 151] on button "Next image" at bounding box center [368, 149] width 14 height 14
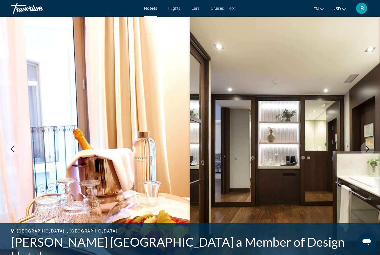
click at [361, 151] on button "Next image" at bounding box center [368, 149] width 14 height 14
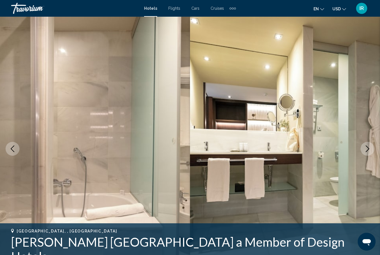
click at [361, 152] on img "Main content" at bounding box center [285, 149] width 190 height 265
click at [362, 152] on button "Next image" at bounding box center [368, 149] width 14 height 14
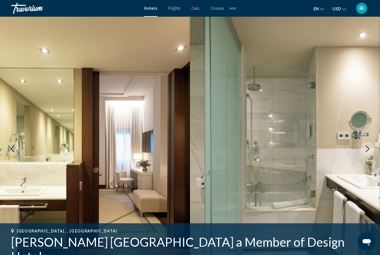
click at [367, 149] on icon "Next image" at bounding box center [368, 149] width 7 height 7
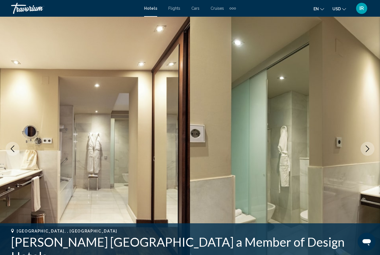
click at [365, 150] on icon "Next image" at bounding box center [368, 149] width 7 height 7
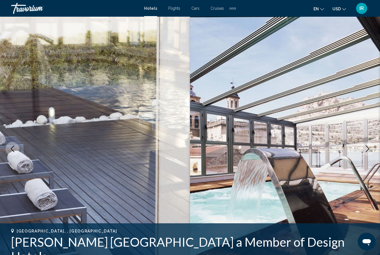
click at [364, 151] on button "Next image" at bounding box center [368, 149] width 14 height 14
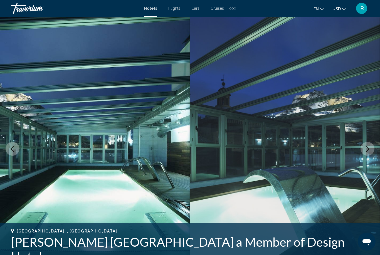
click at [365, 151] on icon "Next image" at bounding box center [368, 149] width 7 height 7
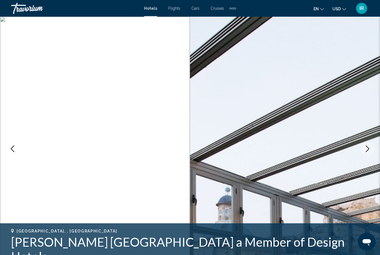
click at [363, 152] on button "Next image" at bounding box center [368, 149] width 14 height 14
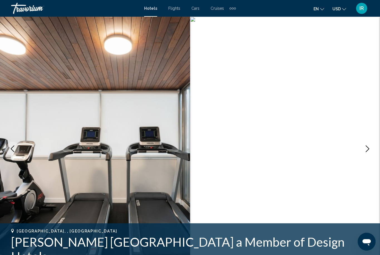
click at [363, 152] on button "Next image" at bounding box center [368, 149] width 14 height 14
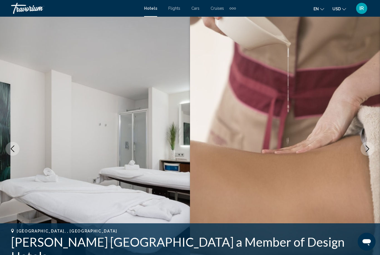
click at [364, 151] on button "Next image" at bounding box center [368, 149] width 14 height 14
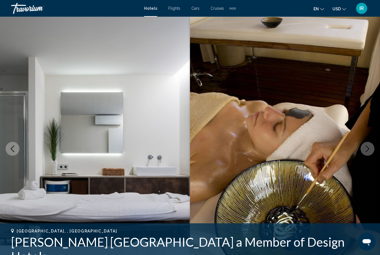
click at [363, 151] on button "Next image" at bounding box center [368, 149] width 14 height 14
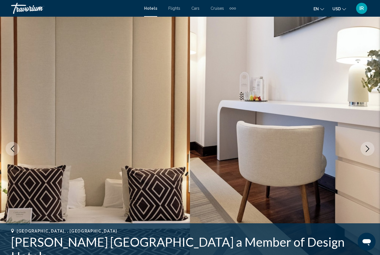
click at [362, 152] on button "Next image" at bounding box center [368, 149] width 14 height 14
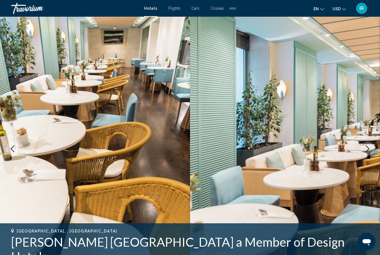
click at [363, 151] on button "Next image" at bounding box center [368, 149] width 14 height 14
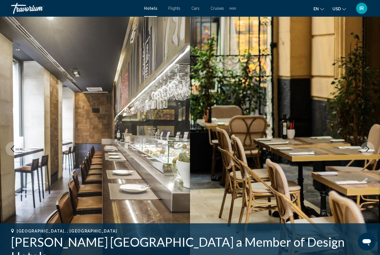
click at [362, 151] on button "Next image" at bounding box center [368, 149] width 14 height 14
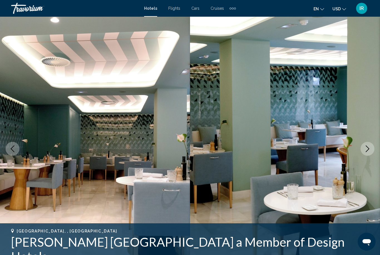
click at [361, 151] on img "Main content" at bounding box center [285, 149] width 190 height 265
click at [361, 152] on img "Main content" at bounding box center [285, 149] width 190 height 265
click at [368, 149] on icon "Next image" at bounding box center [368, 149] width 7 height 7
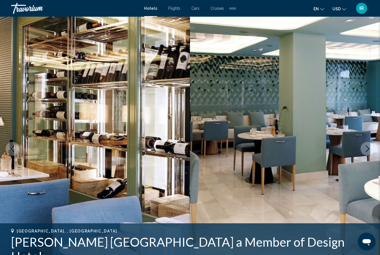
click at [368, 149] on icon "Next image" at bounding box center [368, 149] width 7 height 7
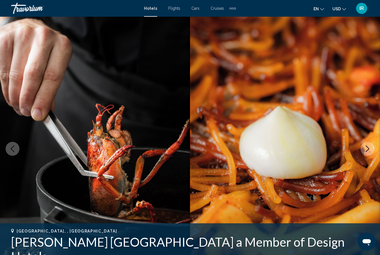
click at [368, 148] on icon "Next image" at bounding box center [368, 149] width 7 height 7
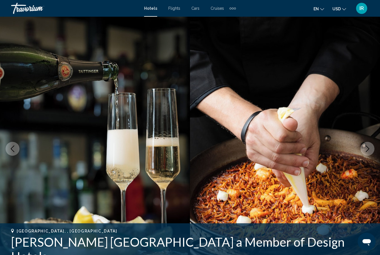
click at [366, 150] on icon "Next image" at bounding box center [368, 149] width 7 height 7
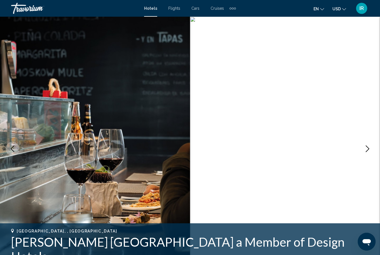
click at [367, 150] on icon "Next image" at bounding box center [368, 149] width 7 height 7
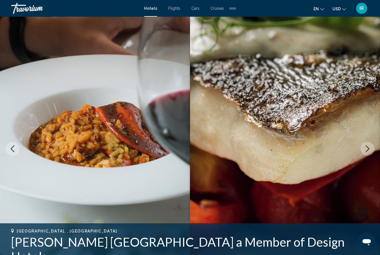
click at [365, 150] on icon "Next image" at bounding box center [368, 149] width 7 height 7
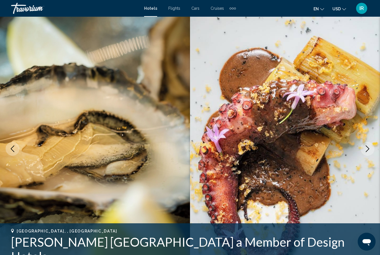
click at [365, 151] on icon "Next image" at bounding box center [368, 149] width 7 height 7
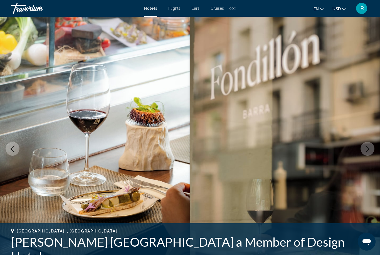
click at [364, 152] on button "Next image" at bounding box center [368, 149] width 14 height 14
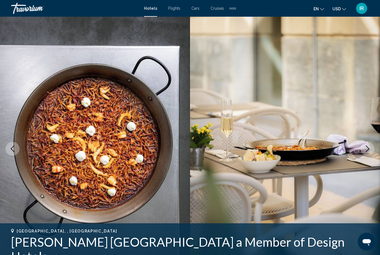
click at [362, 153] on button "Next image" at bounding box center [368, 149] width 14 height 14
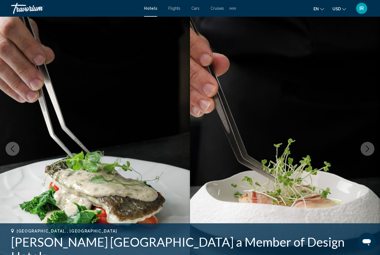
click at [362, 153] on button "Next image" at bounding box center [368, 149] width 14 height 14
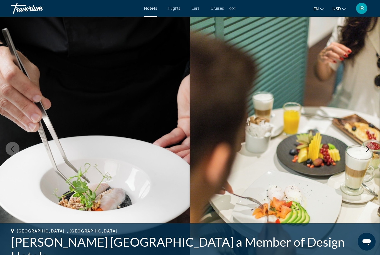
click at [362, 153] on button "Next image" at bounding box center [368, 149] width 14 height 14
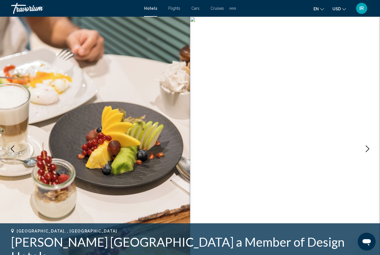
click at [363, 153] on button "Next image" at bounding box center [368, 149] width 14 height 14
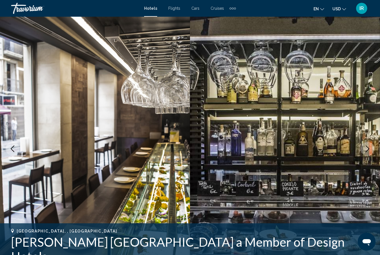
click at [363, 153] on button "Next image" at bounding box center [368, 149] width 14 height 14
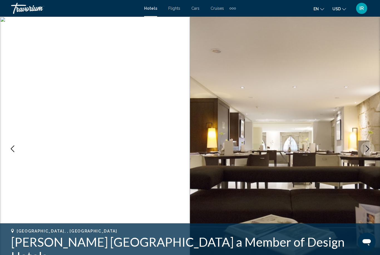
click at [363, 153] on button "Next image" at bounding box center [368, 149] width 14 height 14
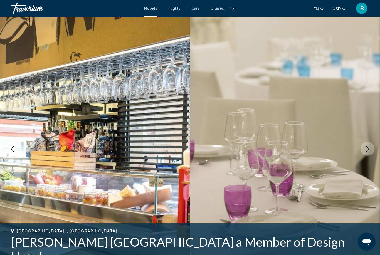
click at [365, 152] on icon "Next image" at bounding box center [368, 149] width 7 height 7
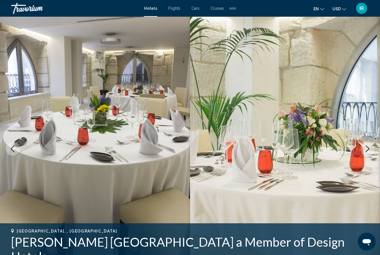
click at [363, 152] on button "Next image" at bounding box center [368, 149] width 14 height 14
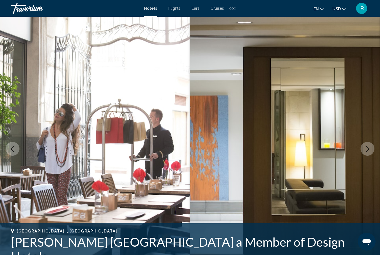
click at [364, 152] on button "Next image" at bounding box center [368, 149] width 14 height 14
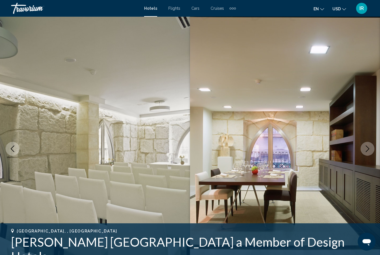
click at [364, 151] on button "Next image" at bounding box center [368, 149] width 14 height 14
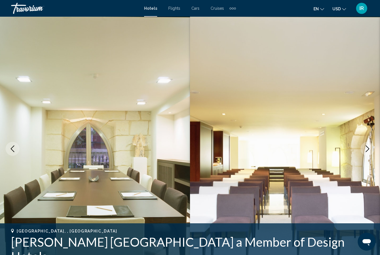
click at [364, 152] on button "Next image" at bounding box center [368, 149] width 14 height 14
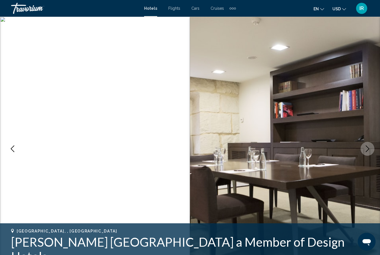
click at [363, 151] on button "Next image" at bounding box center [368, 149] width 14 height 14
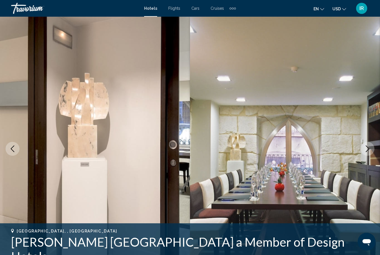
click at [362, 152] on button "Next image" at bounding box center [368, 149] width 14 height 14
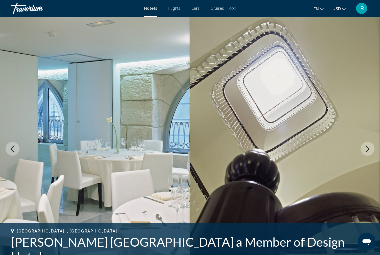
click at [362, 152] on button "Next image" at bounding box center [368, 149] width 14 height 14
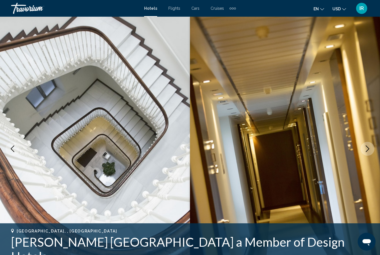
click at [360, 153] on img "Main content" at bounding box center [285, 149] width 190 height 265
click at [362, 152] on button "Next image" at bounding box center [368, 149] width 14 height 14
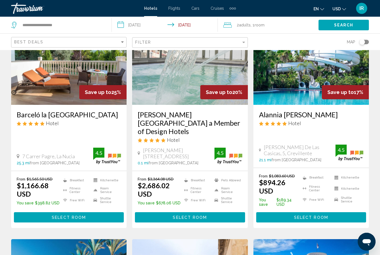
scroll to position [50, 0]
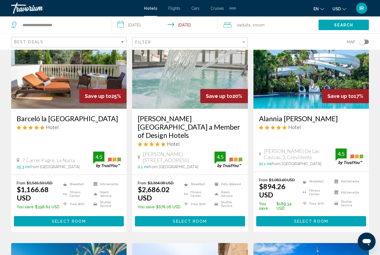
click at [172, 82] on img "Main content" at bounding box center [190, 64] width 116 height 89
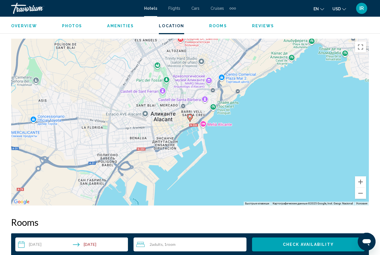
scroll to position [618, 0]
